Goal: Book appointment/travel/reservation

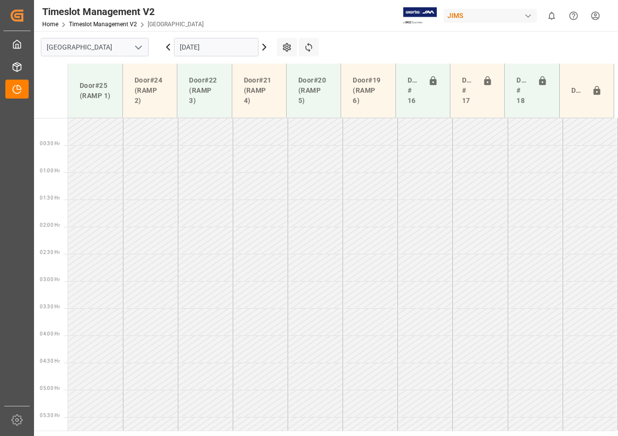
scroll to position [302, 0]
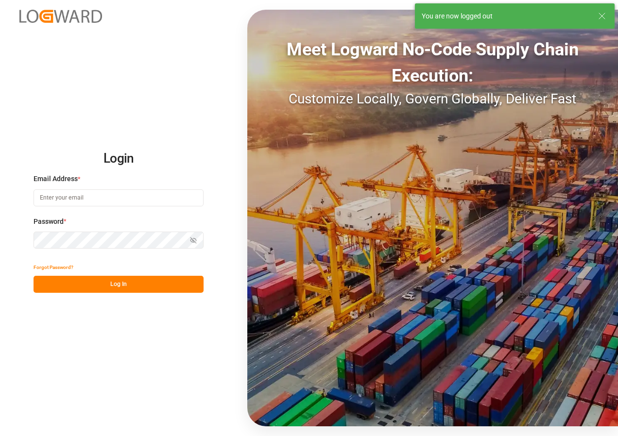
type input "[EMAIL_ADDRESS][DOMAIN_NAME]"
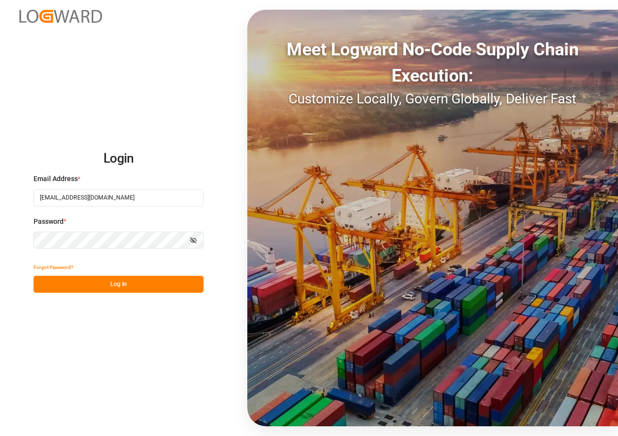
click at [136, 286] on button "Log In" at bounding box center [119, 284] width 170 height 17
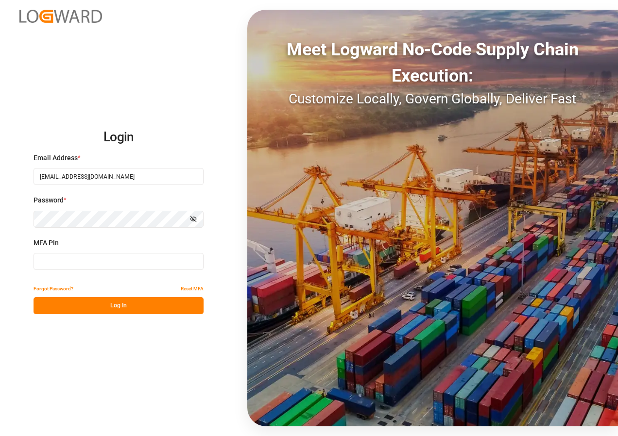
click at [79, 265] on input at bounding box center [119, 261] width 170 height 17
type input "469550"
click at [108, 304] on button "Log In" at bounding box center [119, 305] width 170 height 17
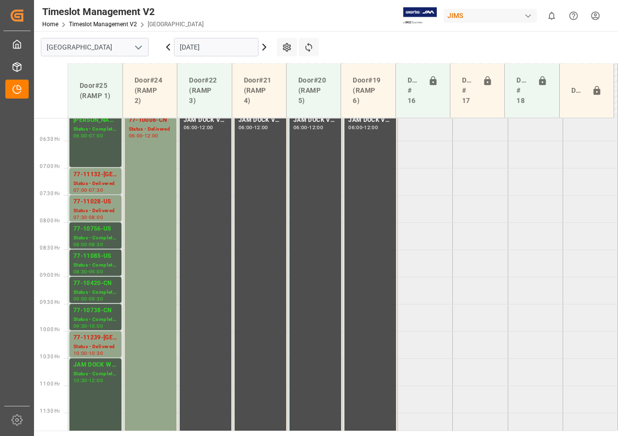
scroll to position [346, 0]
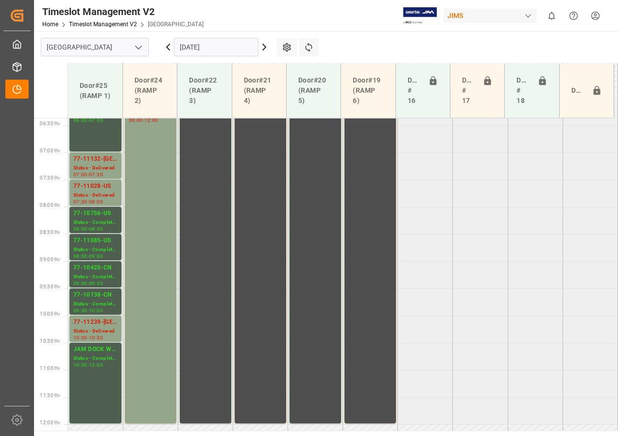
click at [201, 49] on input "[DATE]" at bounding box center [216, 47] width 84 height 18
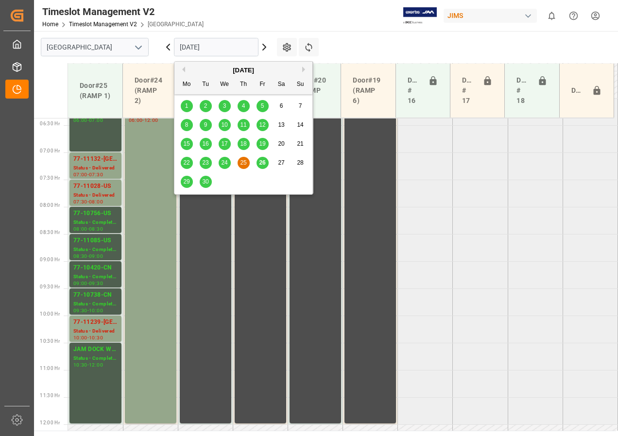
click at [259, 162] on span "26" at bounding box center [262, 162] width 6 height 7
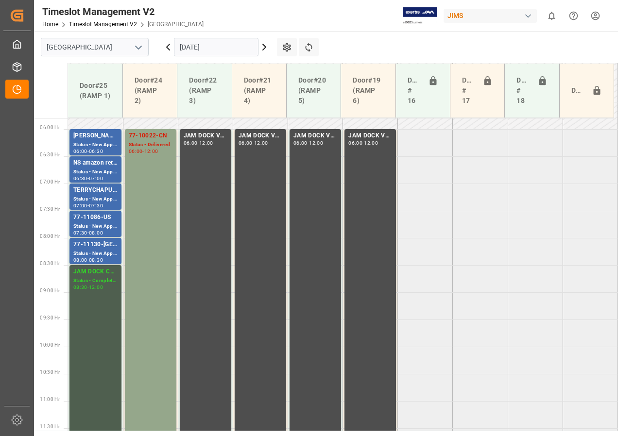
scroll to position [298, 0]
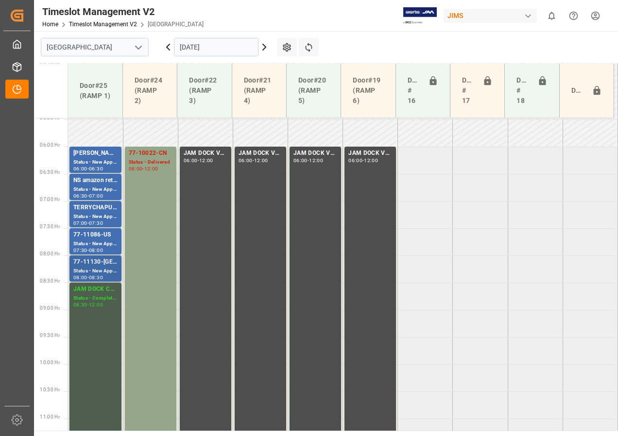
click at [103, 269] on div "Status - New Appointment" at bounding box center [95, 271] width 44 height 8
click at [90, 159] on div "Status - New Appointment" at bounding box center [95, 162] width 44 height 8
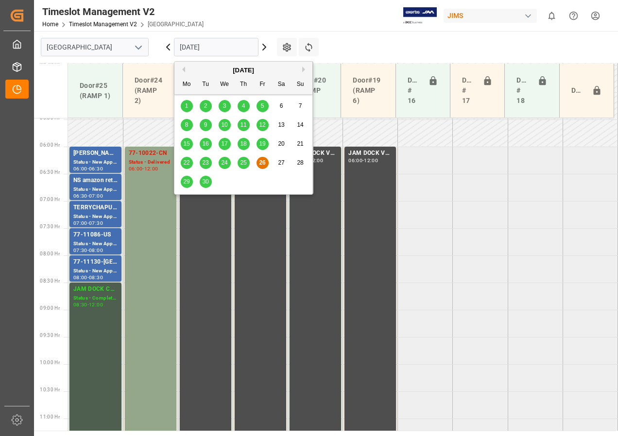
click at [208, 46] on input "[DATE]" at bounding box center [216, 47] width 84 height 18
click at [184, 181] on span "29" at bounding box center [186, 181] width 6 height 7
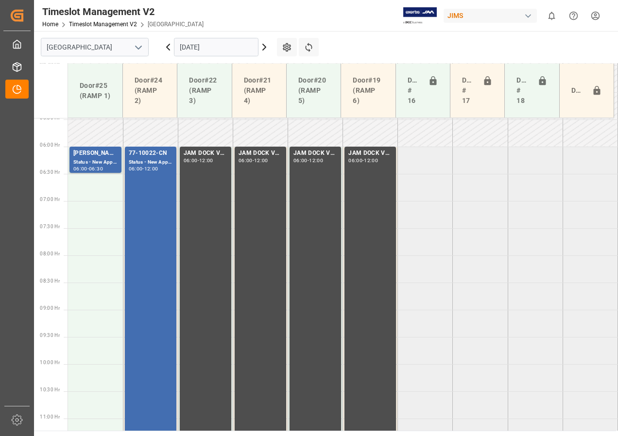
click at [189, 50] on input "[DATE]" at bounding box center [216, 47] width 84 height 18
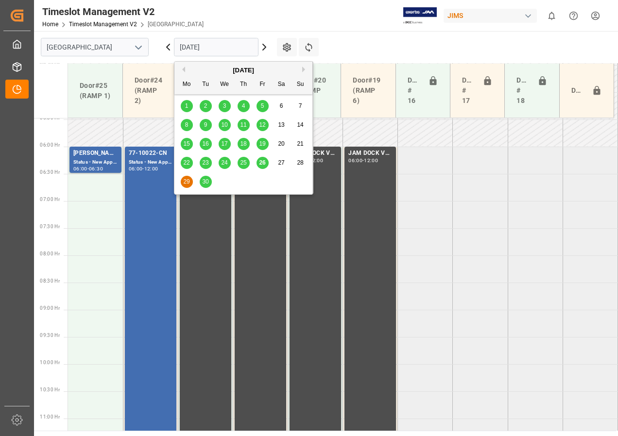
click at [211, 183] on div "30" at bounding box center [206, 182] width 12 height 12
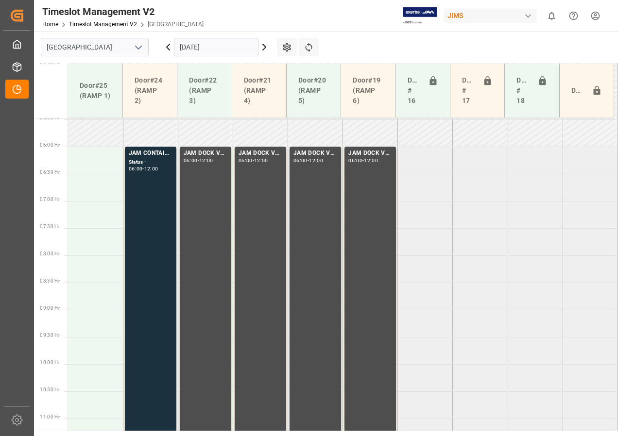
scroll to position [201, 0]
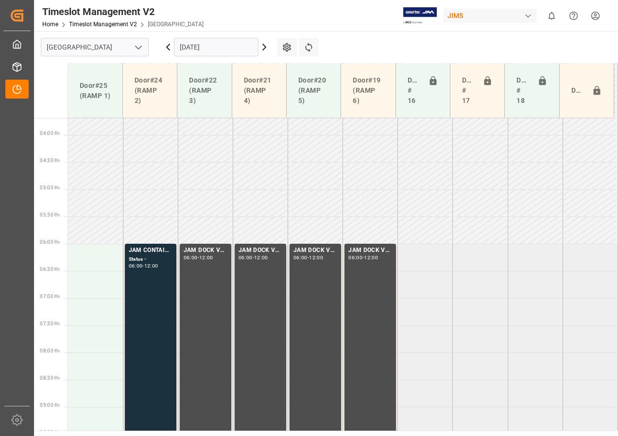
click at [200, 50] on input "[DATE]" at bounding box center [216, 47] width 84 height 18
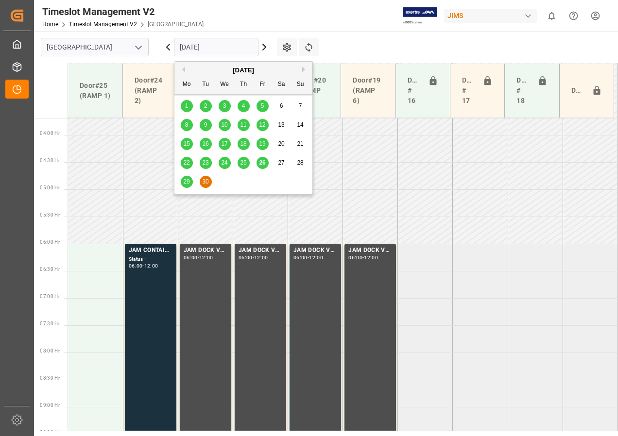
click at [268, 163] on div "26" at bounding box center [262, 163] width 12 height 12
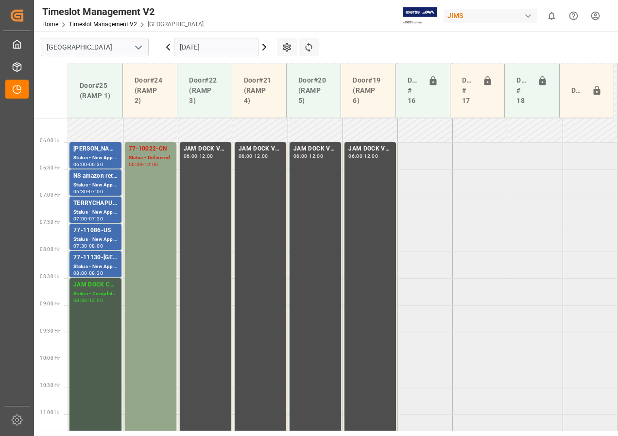
scroll to position [298, 0]
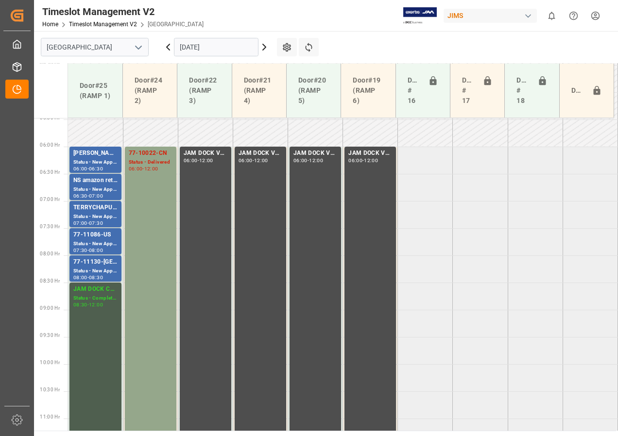
click at [186, 50] on input "[DATE]" at bounding box center [216, 47] width 84 height 18
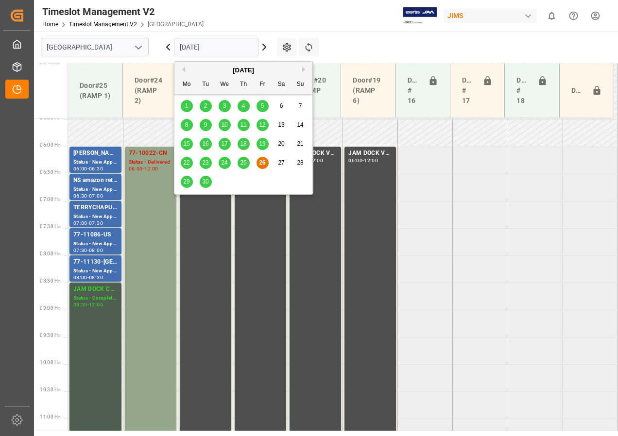
click at [183, 180] on div "29" at bounding box center [187, 182] width 12 height 12
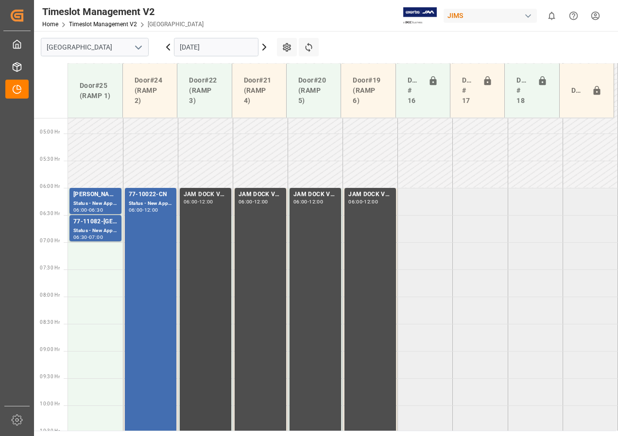
scroll to position [255, 0]
click at [105, 223] on div "77-11082-[GEOGRAPHIC_DATA]" at bounding box center [95, 223] width 44 height 10
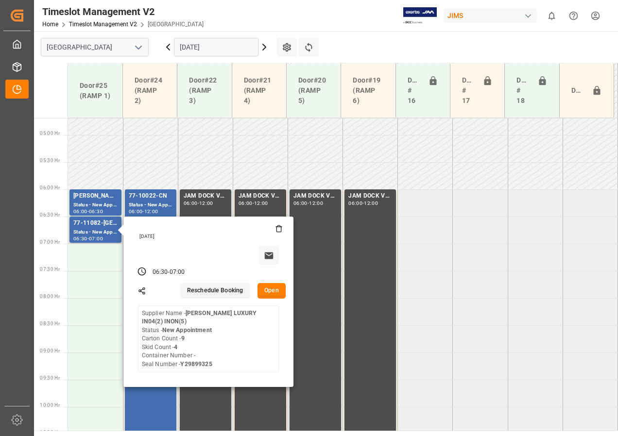
click at [268, 288] on button "Open" at bounding box center [271, 291] width 28 height 16
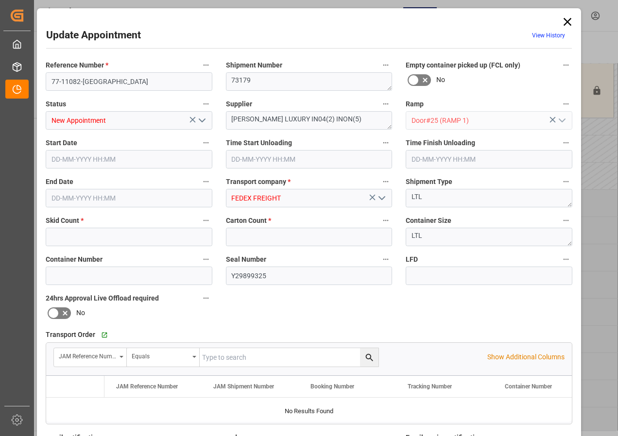
type input "4"
type input "9"
type input "[DATE] 06:30"
type input "[DATE] 07:00"
type input "[DATE] 12:18"
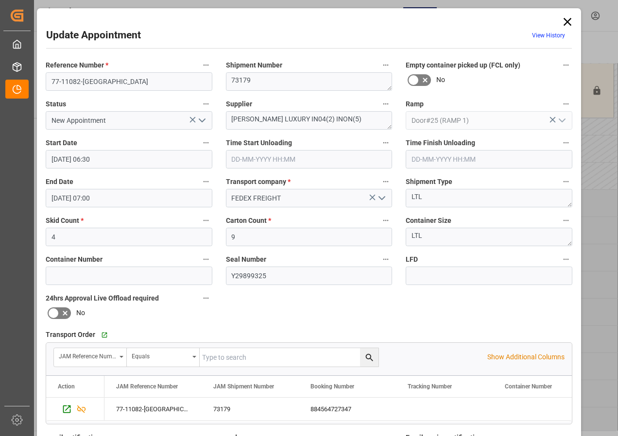
click at [562, 20] on icon at bounding box center [567, 22] width 14 height 14
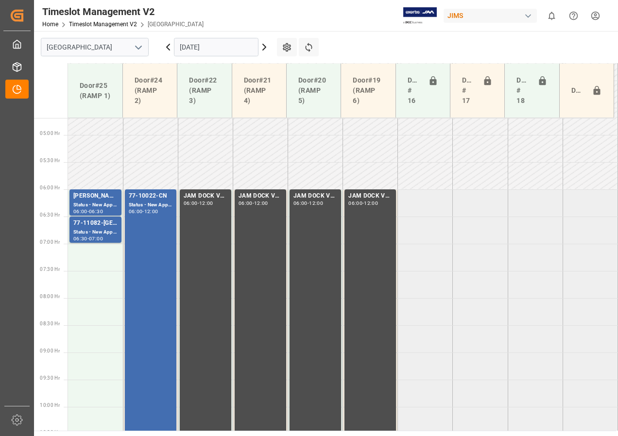
click at [265, 47] on icon at bounding box center [264, 47] width 12 height 12
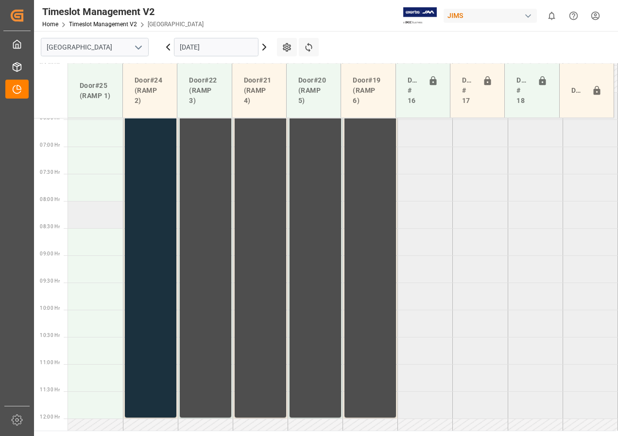
scroll to position [303, 0]
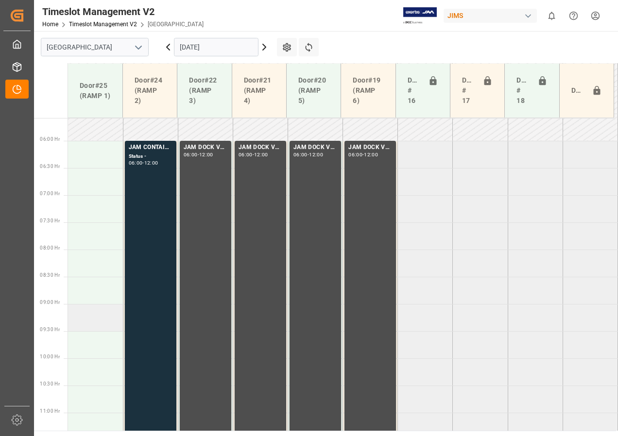
click at [90, 319] on td at bounding box center [95, 317] width 55 height 27
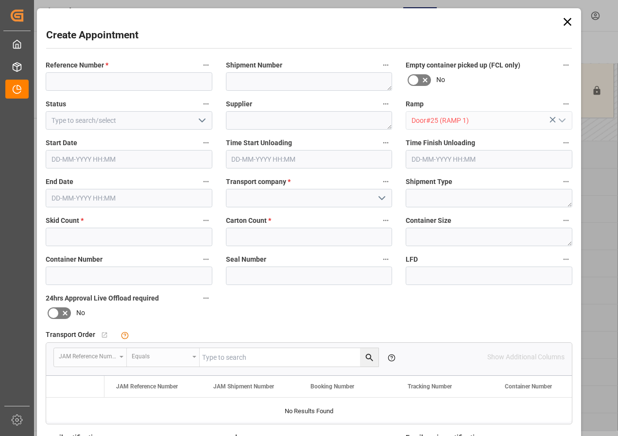
type input "[DATE] 09:00"
type input "[DATE] 09:30"
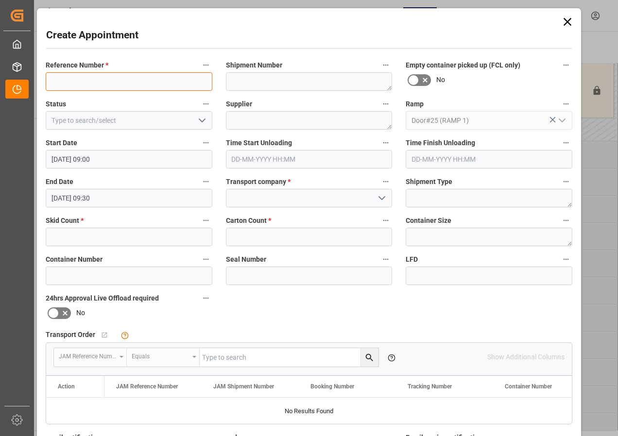
click at [100, 85] on input at bounding box center [129, 81] width 167 height 18
drag, startPoint x: 161, startPoint y: 81, endPoint x: 48, endPoint y: 81, distance: 112.6
click at [48, 81] on input "JAM DOCK CONTROL/MONTH END" at bounding box center [129, 81] width 167 height 18
type input "JAM DOCK CONTROL/MONTH END"
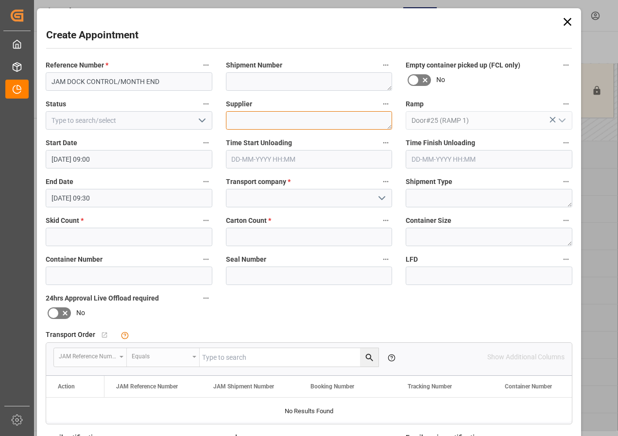
click at [240, 118] on textarea at bounding box center [309, 120] width 167 height 18
paste textarea "JAM DOCK CONTROL/MONTH END"
type textarea "JAM DOCK CONTROL/MONTH END"
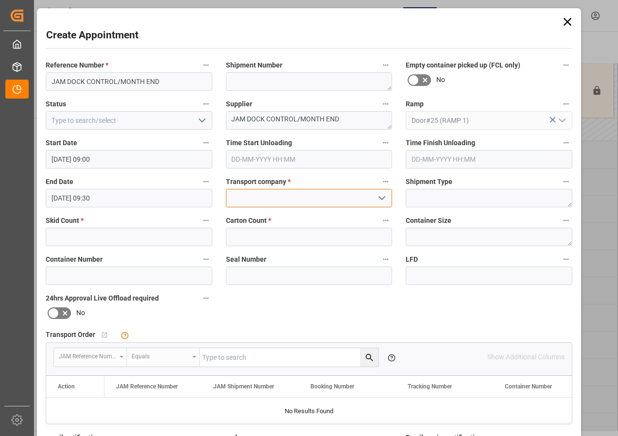
click at [262, 193] on input at bounding box center [309, 198] width 167 height 18
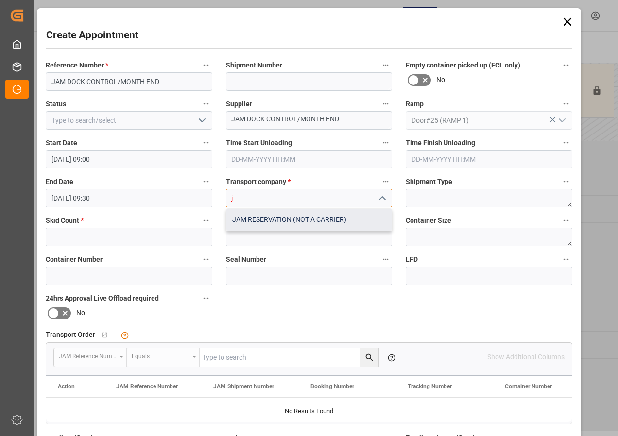
click at [261, 217] on div "JAM RESERVATION (NOT A CARRIER)" at bounding box center [309, 220] width 166 height 22
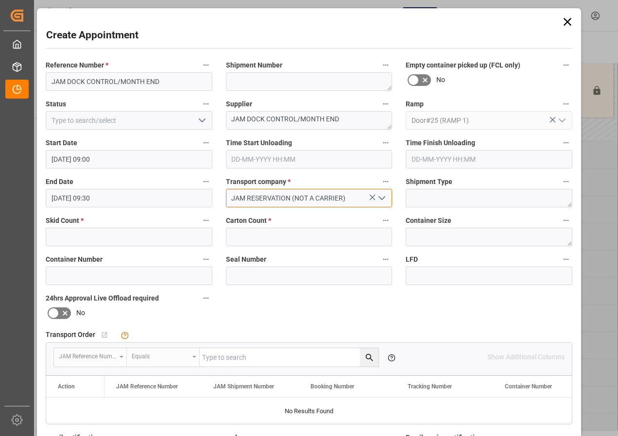
type input "JAM RESERVATION (NOT A CARRIER)"
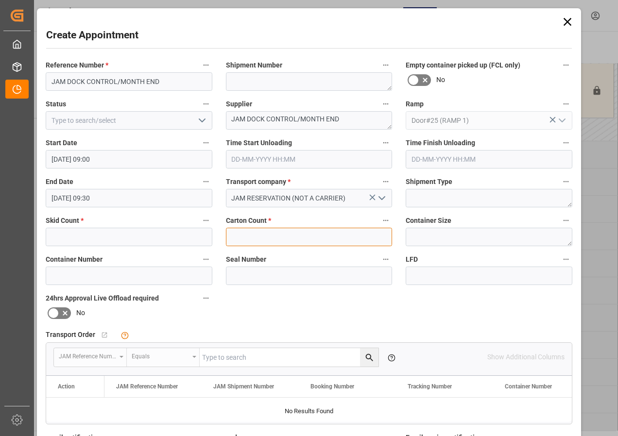
click at [265, 237] on input "text" at bounding box center [309, 237] width 167 height 18
type input "0"
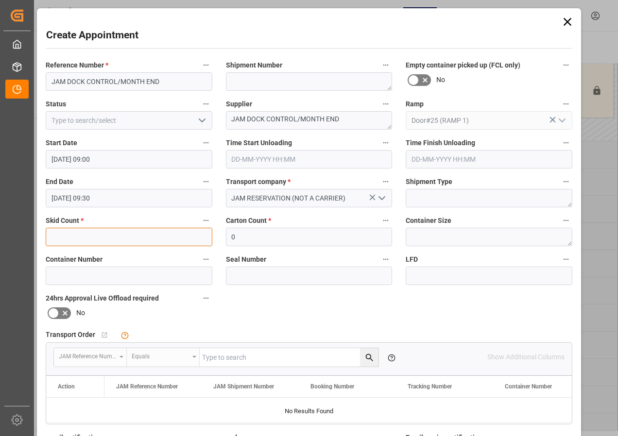
click at [147, 239] on input "text" at bounding box center [129, 237] width 167 height 18
type input "0"
click at [198, 120] on icon "open menu" at bounding box center [202, 121] width 12 height 12
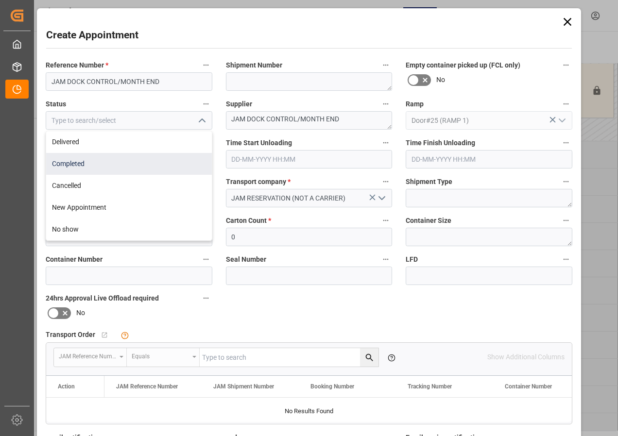
click at [67, 164] on div "Completed" at bounding box center [129, 164] width 166 height 22
type input "Completed"
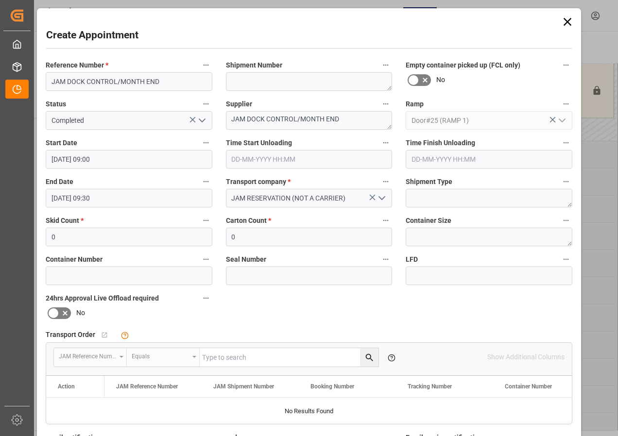
scroll to position [146, 0]
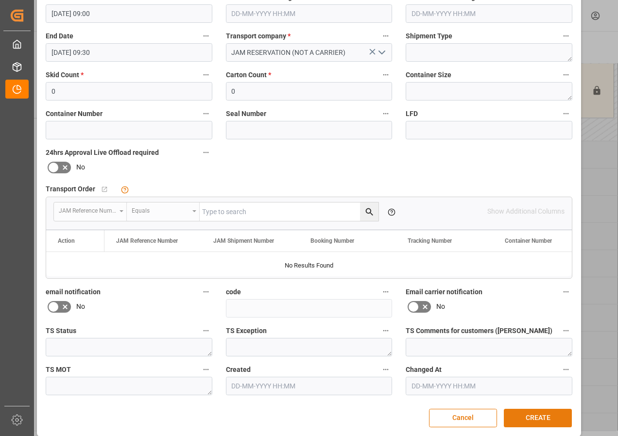
click at [531, 418] on button "CREATE" at bounding box center [538, 418] width 68 height 18
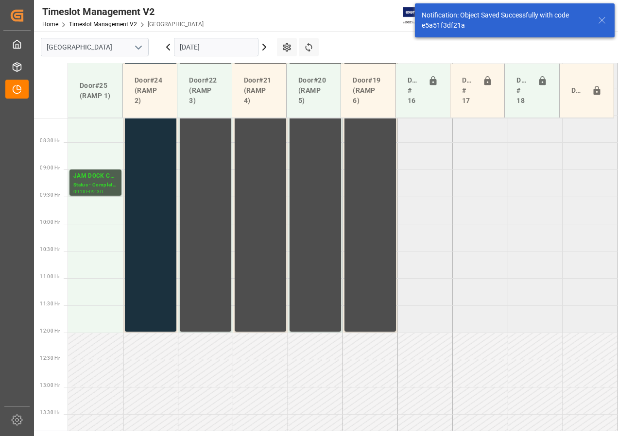
scroll to position [449, 0]
